Goal: Find specific page/section: Find specific page/section

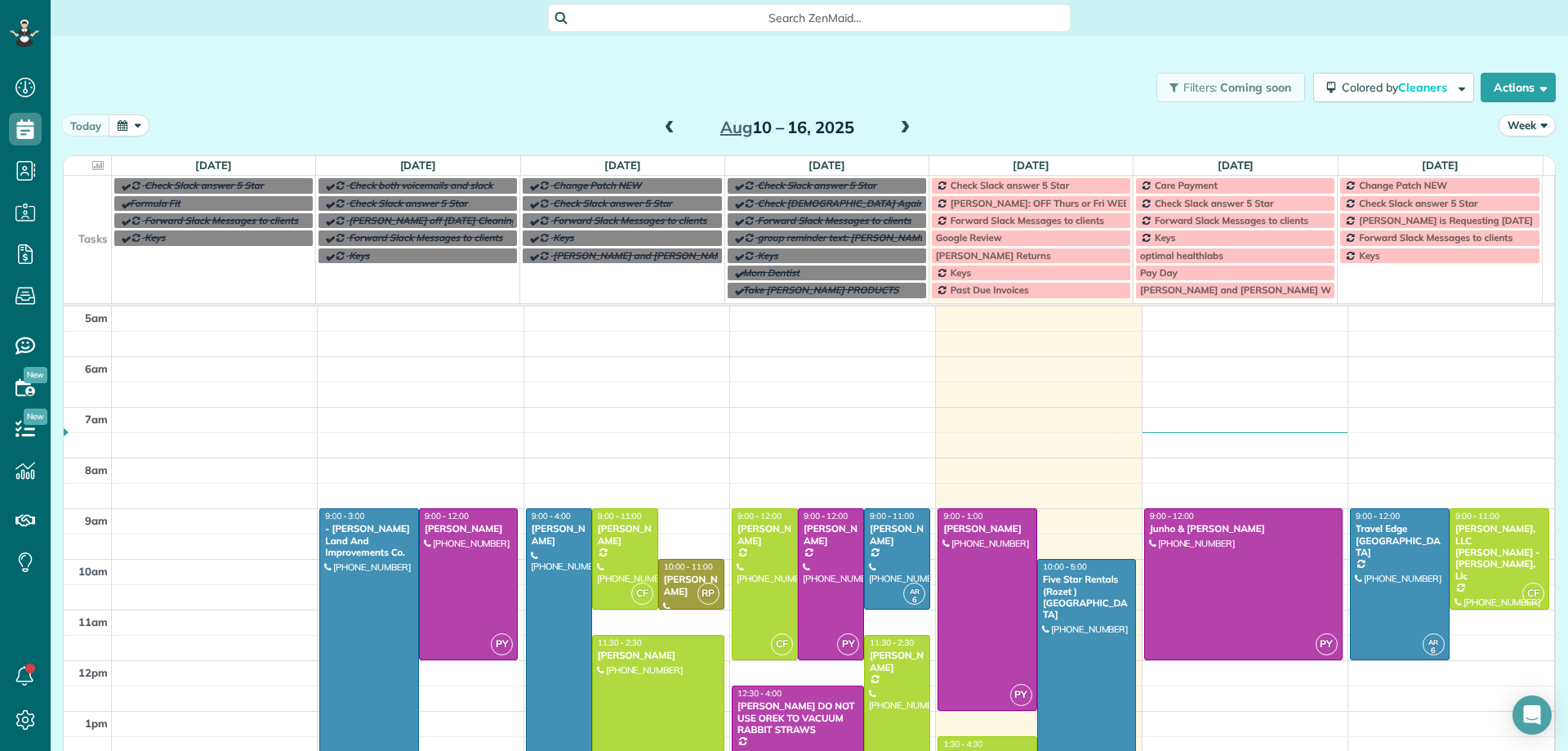
scroll to position [102, 0]
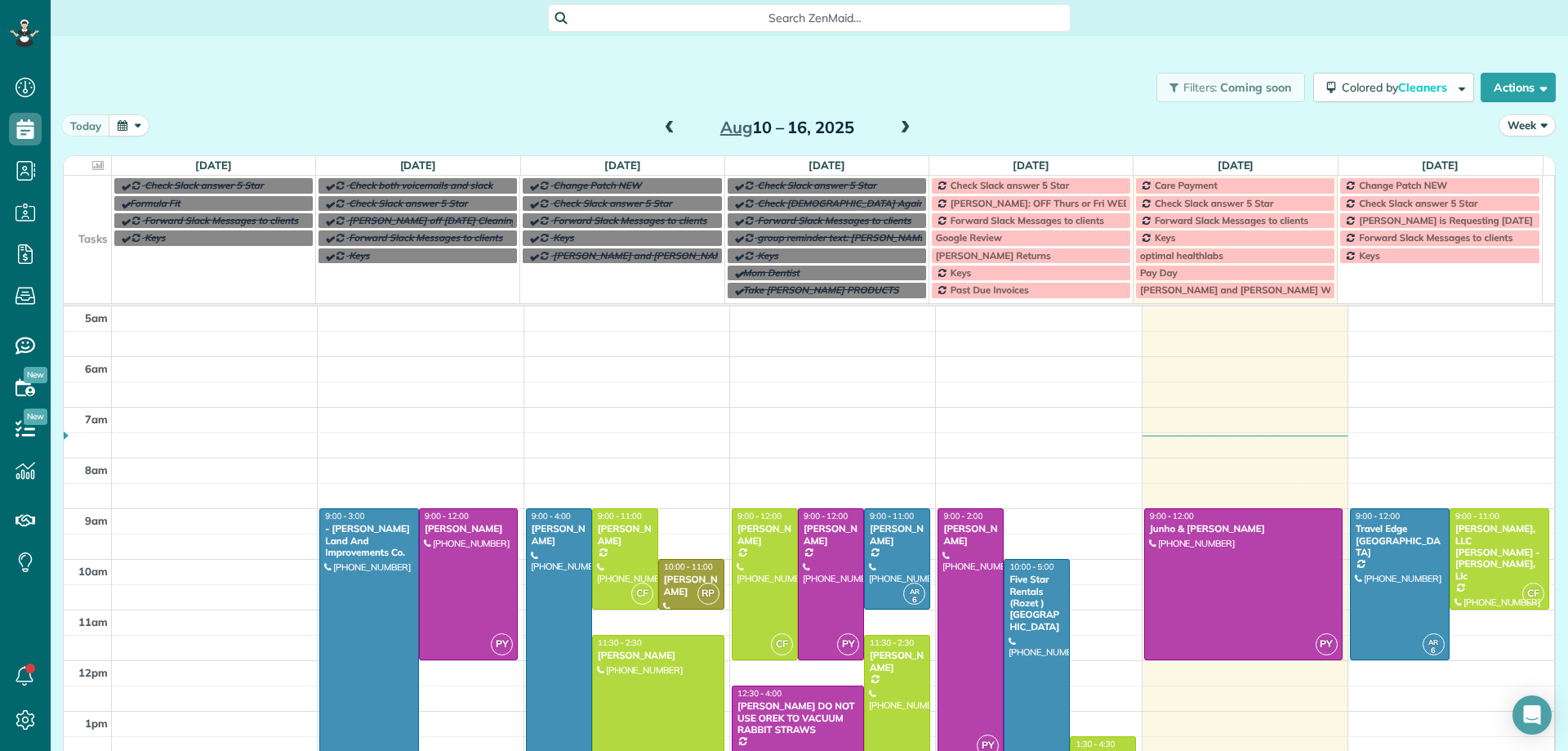
scroll to position [102, 0]
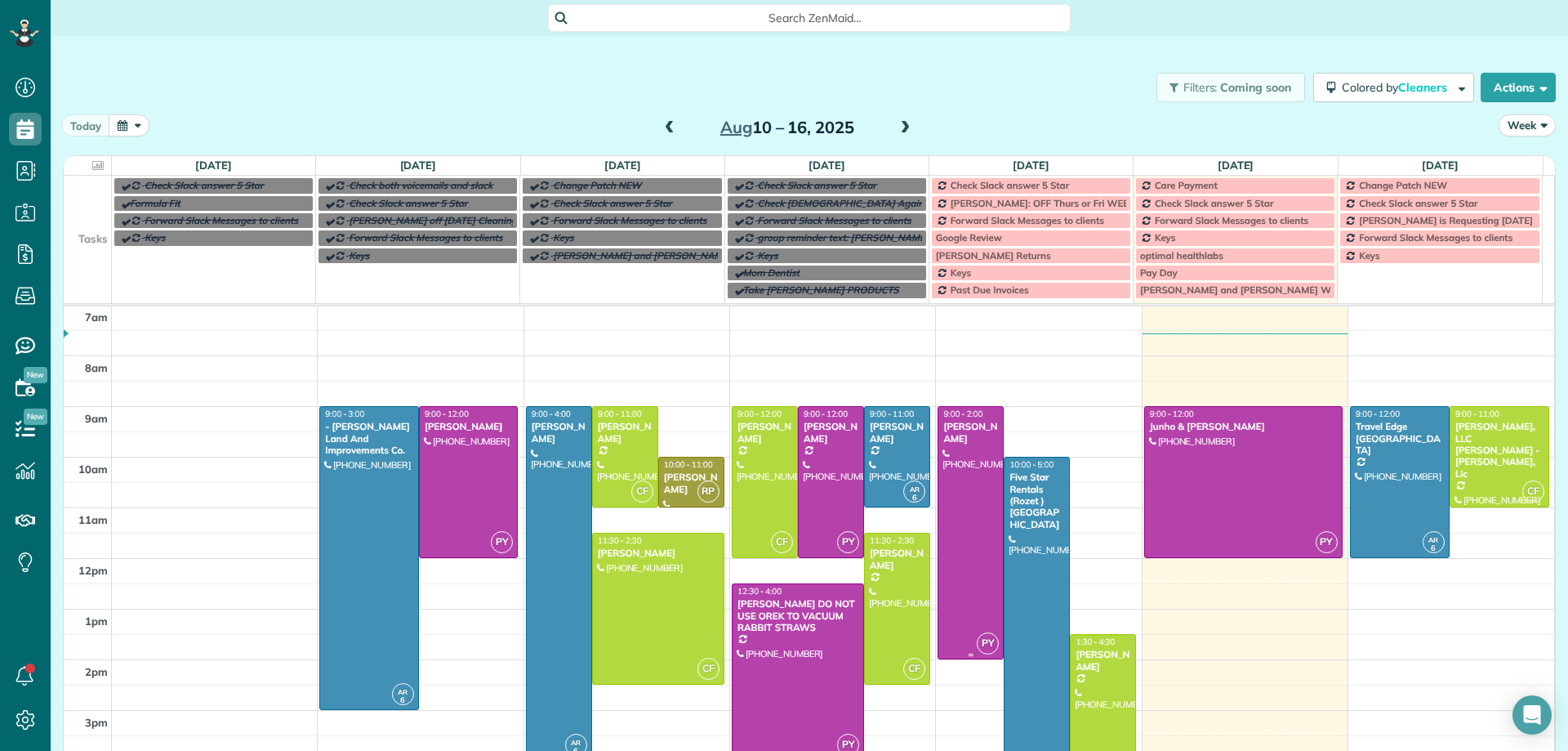
click at [960, 473] on div at bounding box center [970, 532] width 64 height 251
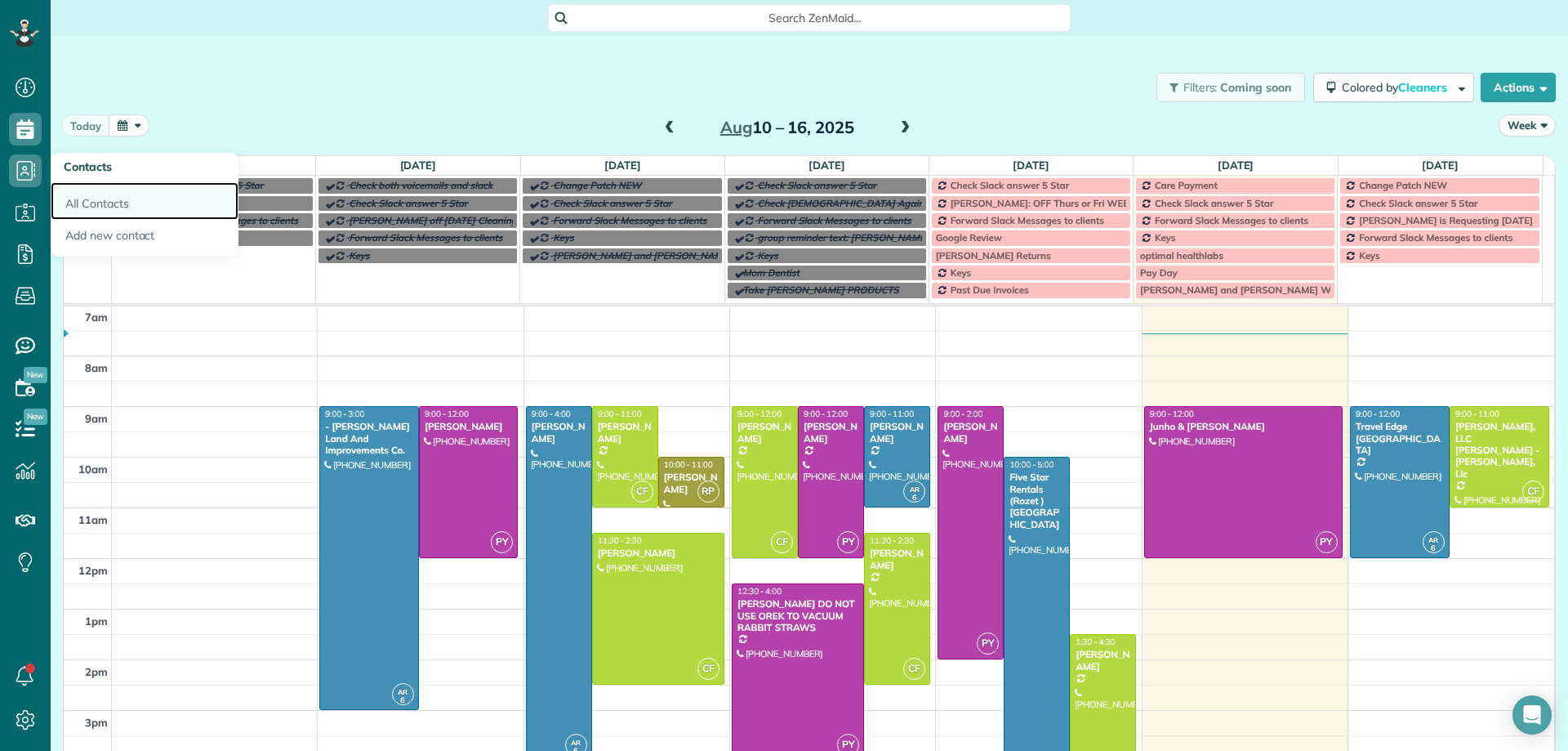
click at [105, 205] on link "All Contacts" at bounding box center [144, 201] width 188 height 37
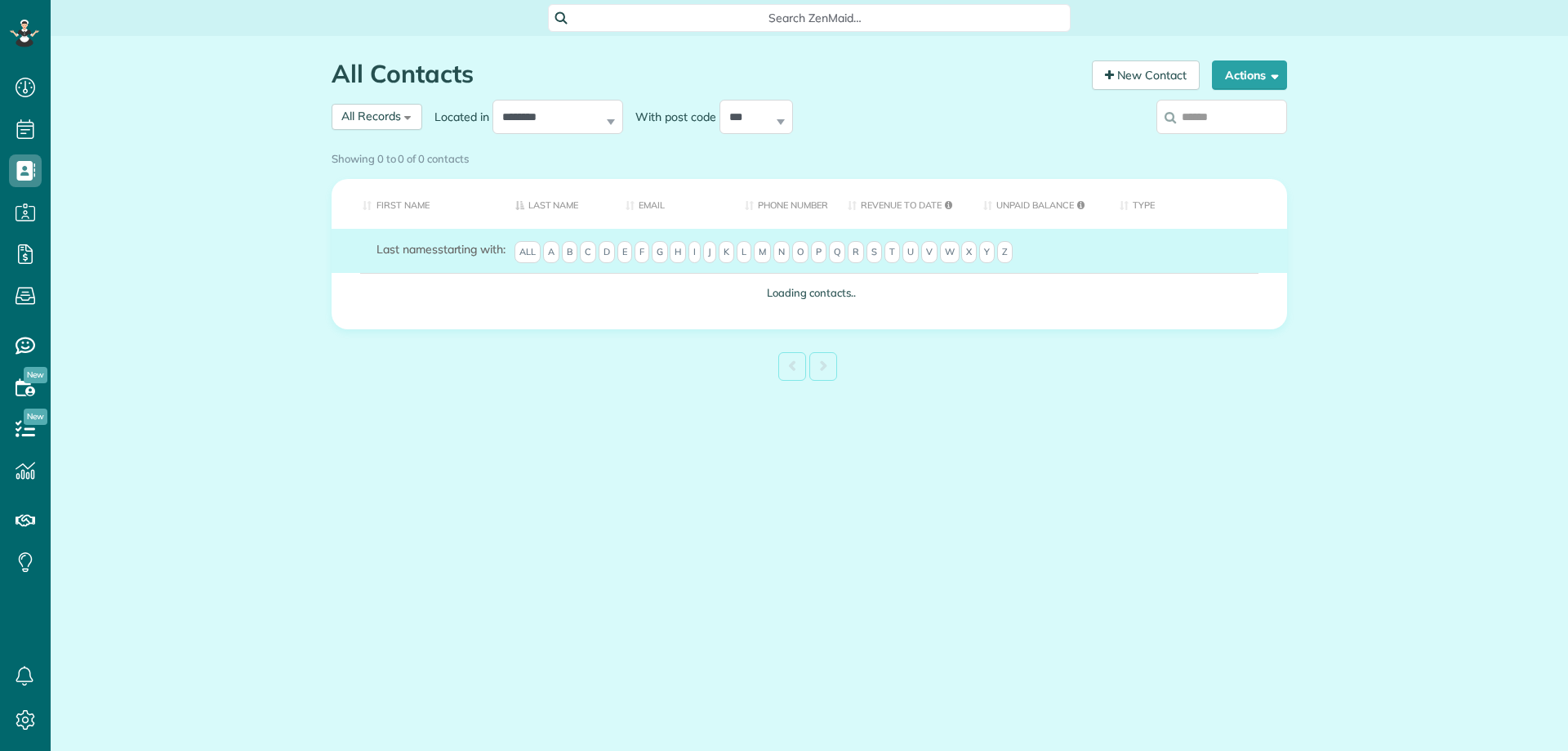
scroll to position [7, 7]
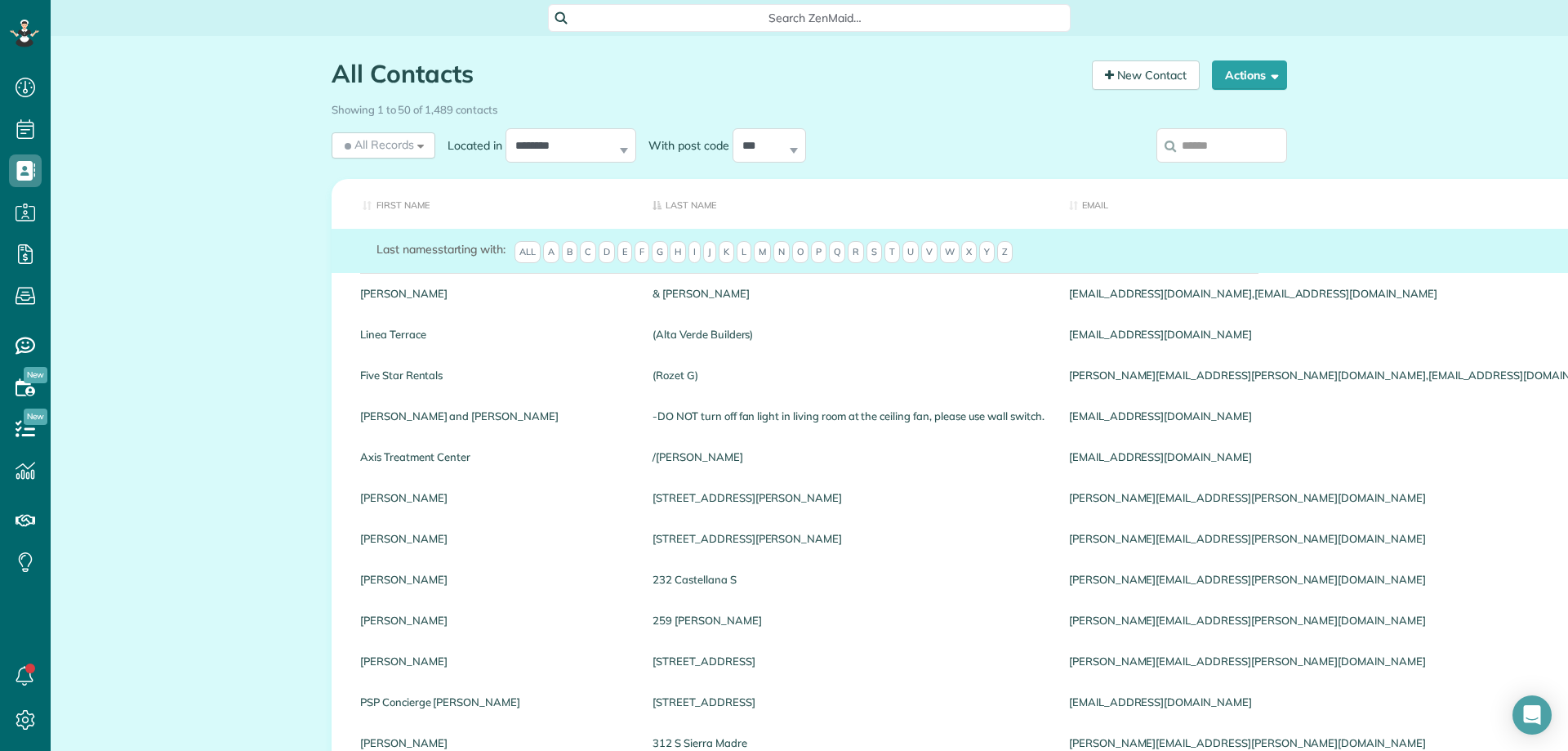
click at [1191, 144] on input "search" at bounding box center [1222, 145] width 131 height 35
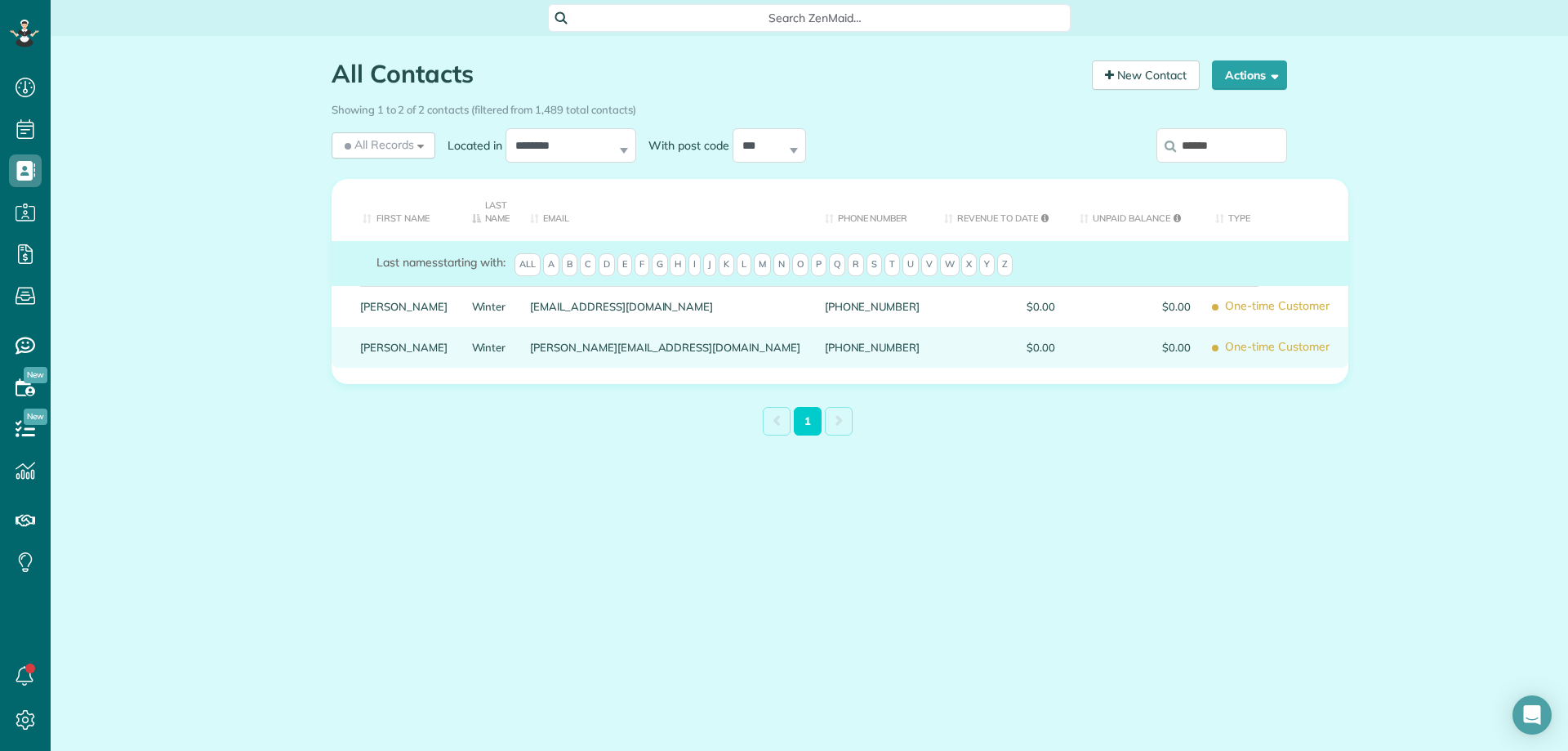
type input "******"
click at [378, 344] on link "Eric" at bounding box center [404, 347] width 88 height 11
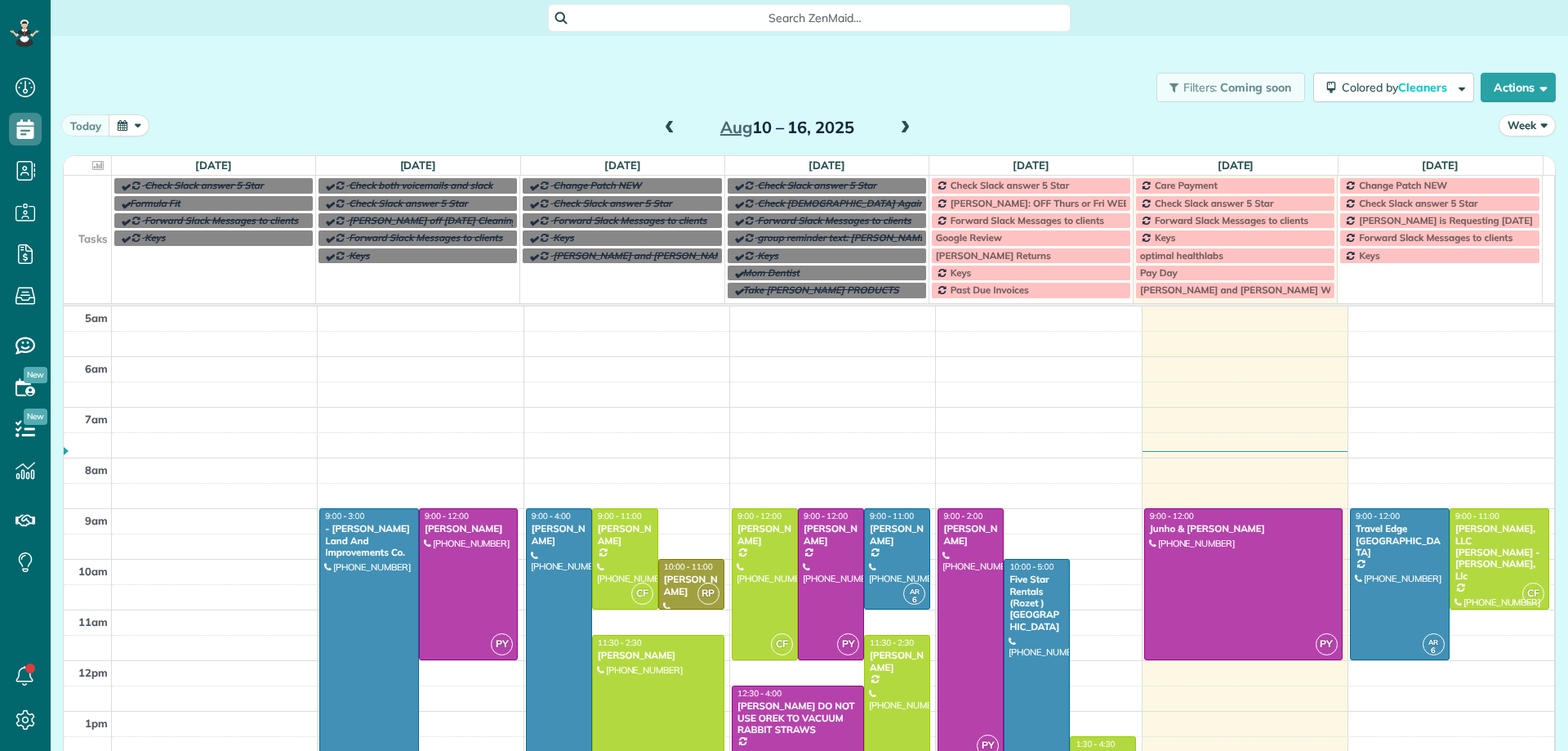
scroll to position [102, 0]
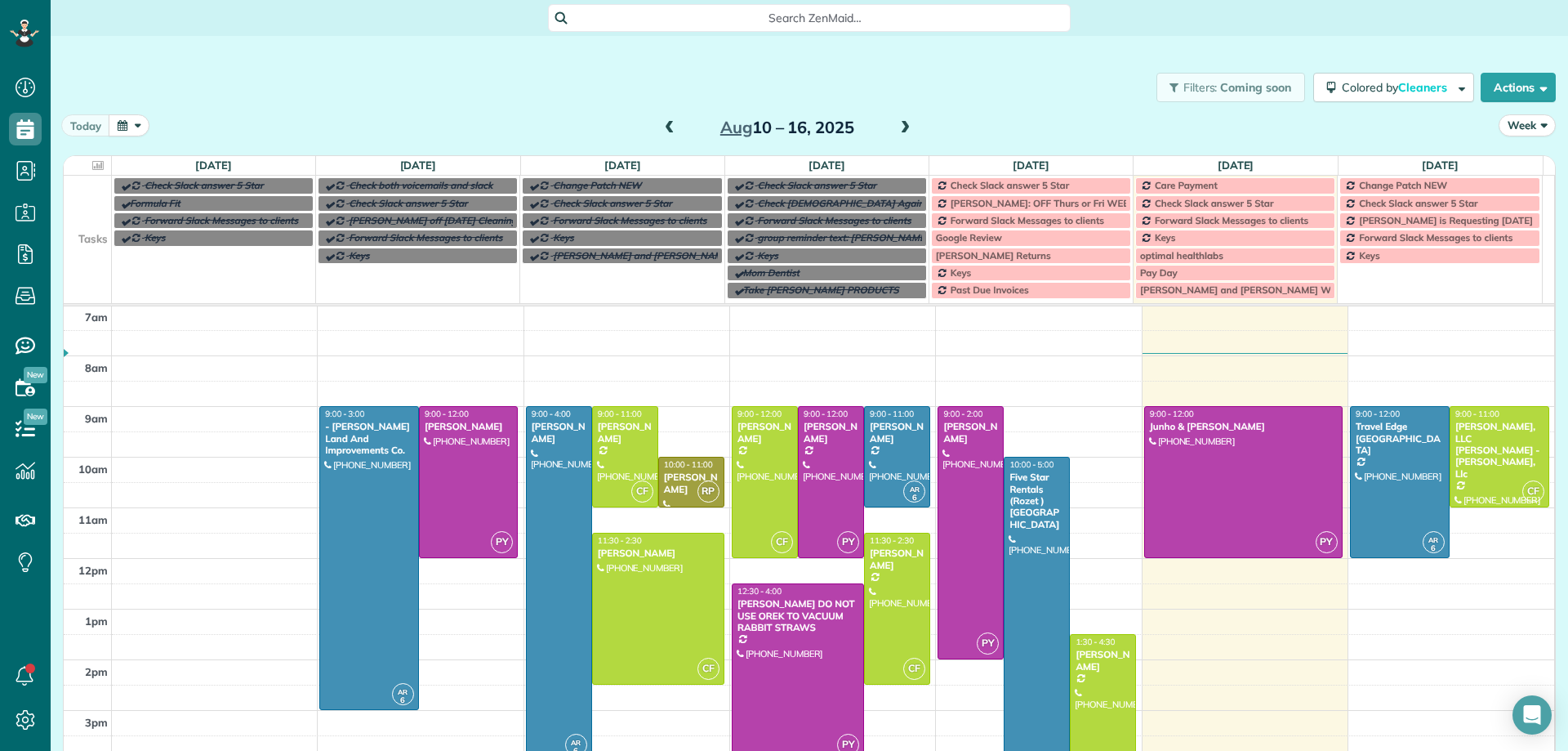
click at [899, 126] on span at bounding box center [904, 128] width 18 height 15
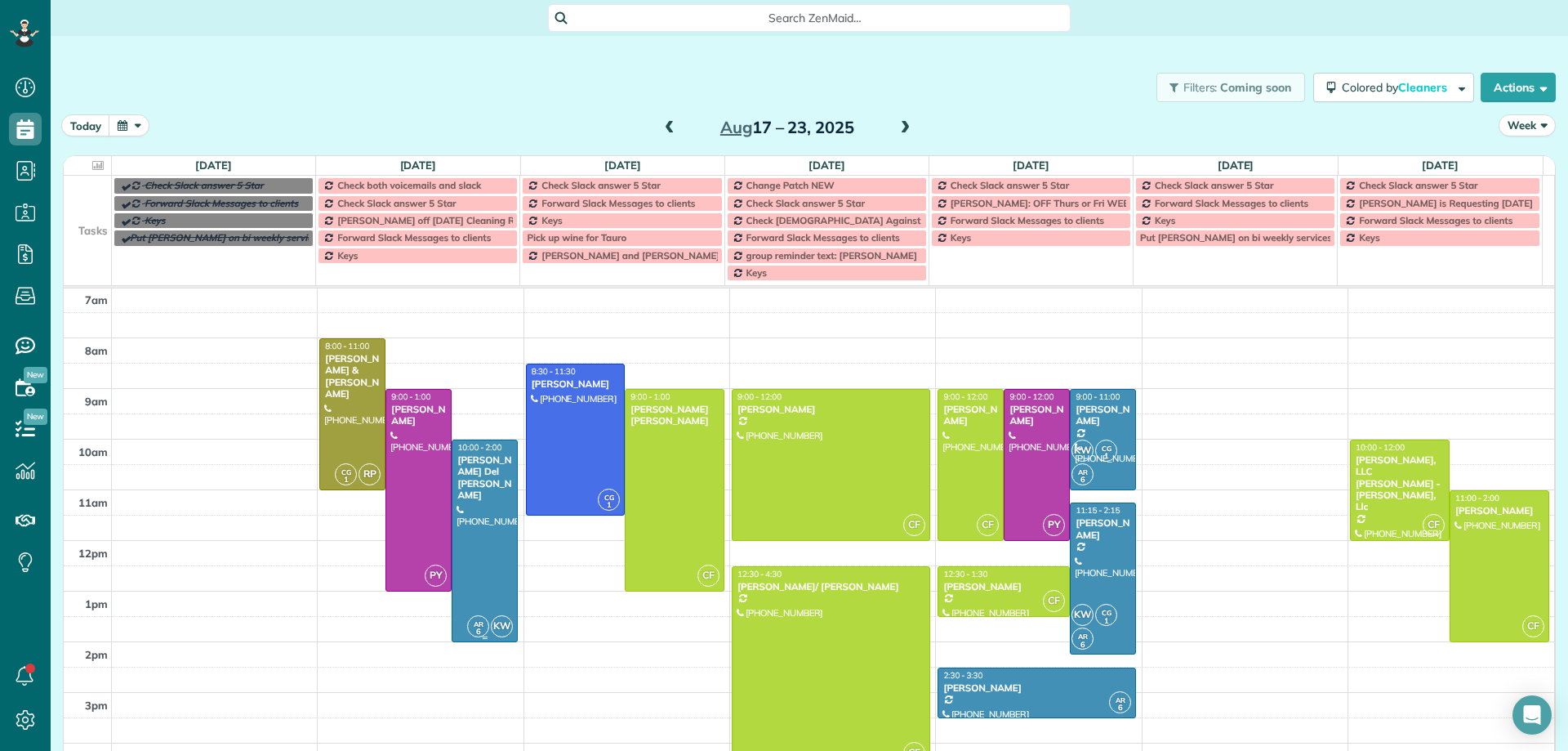
click at [486, 546] on div at bounding box center [485, 540] width 64 height 201
click at [487, 546] on div at bounding box center [485, 540] width 64 height 201
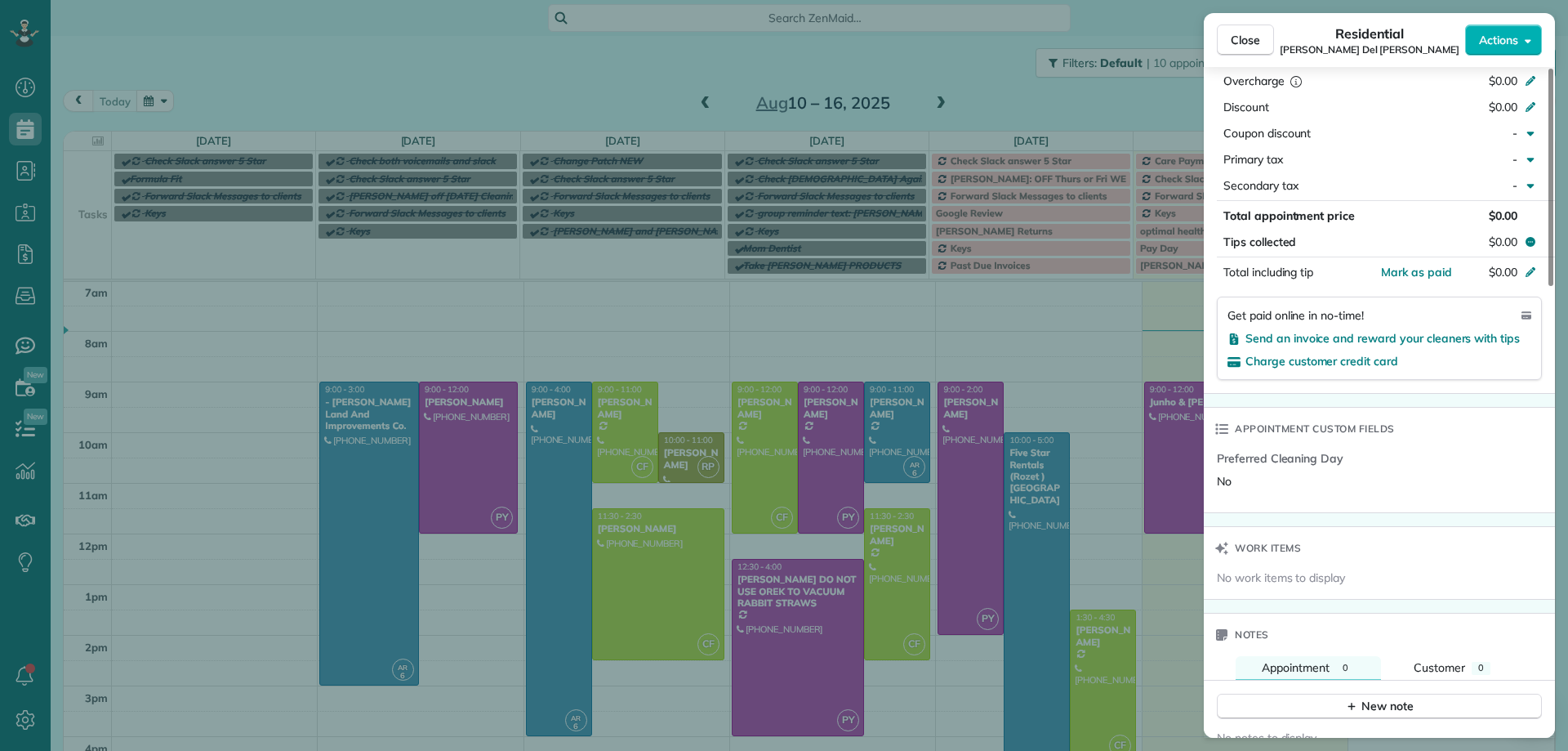
scroll to position [157, 0]
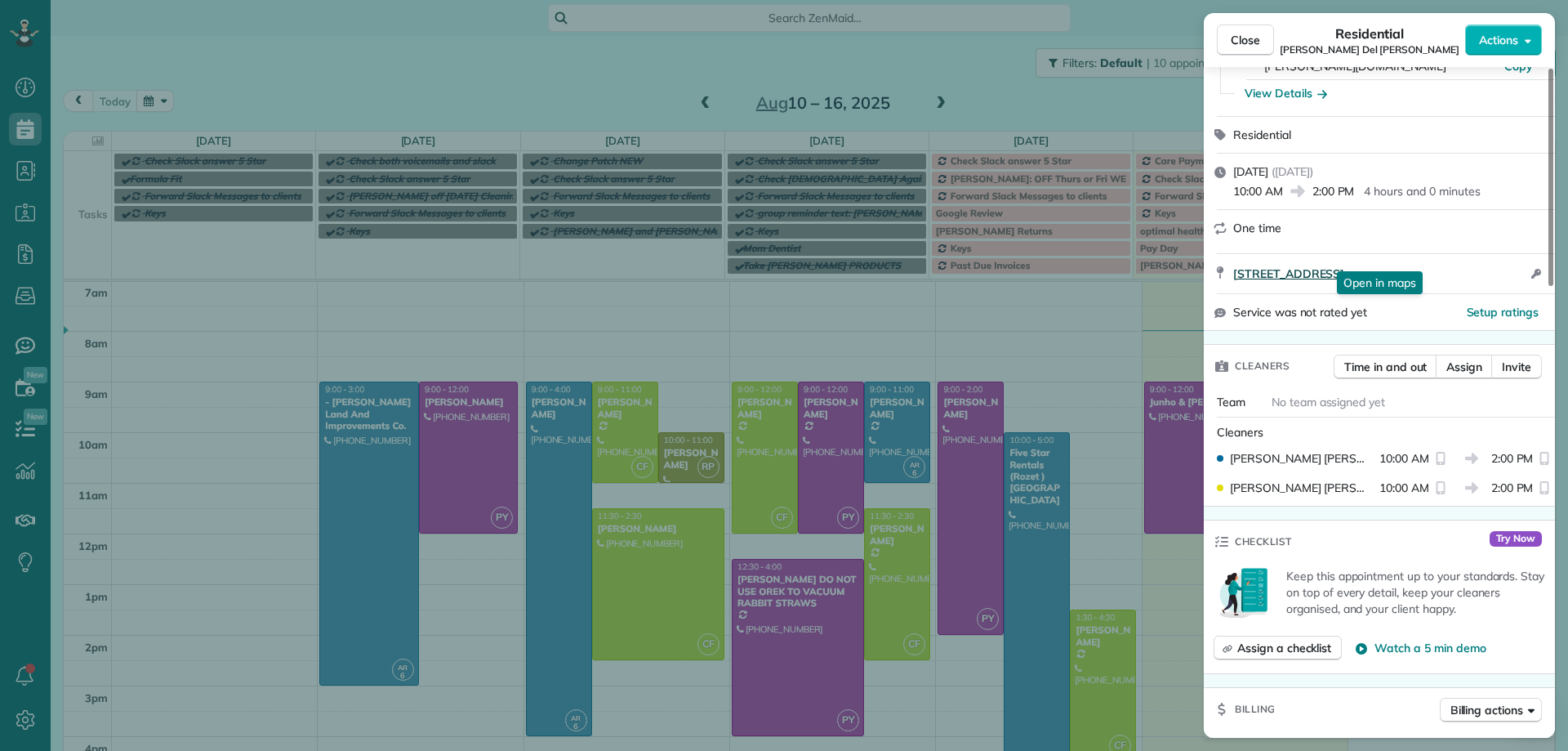
click at [1308, 265] on span "432 Sandpiper Street Palm Desert CA 92260" at bounding box center [1289, 273] width 111 height 16
click at [1231, 42] on span "Close" at bounding box center [1245, 39] width 29 height 16
